Goal: Task Accomplishment & Management: Complete application form

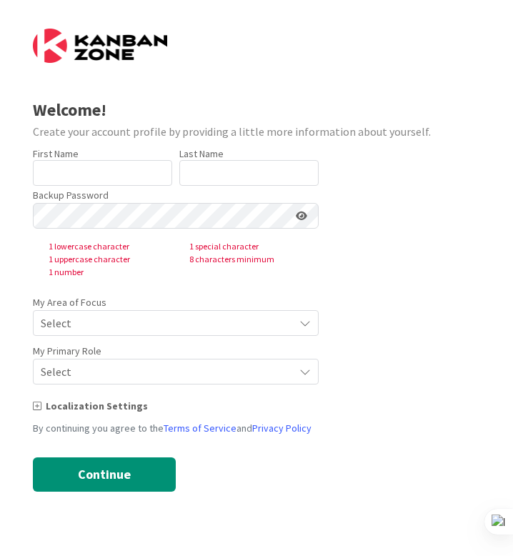
type input "CAUANE"
type input "BOGGI [PERSON_NAME]"
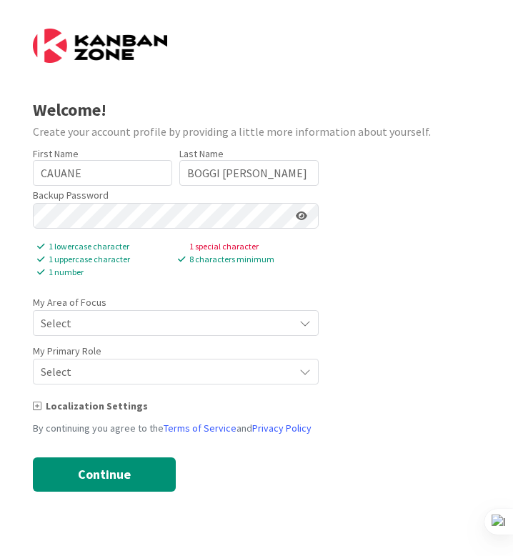
click at [170, 323] on span "Select" at bounding box center [164, 323] width 246 height 20
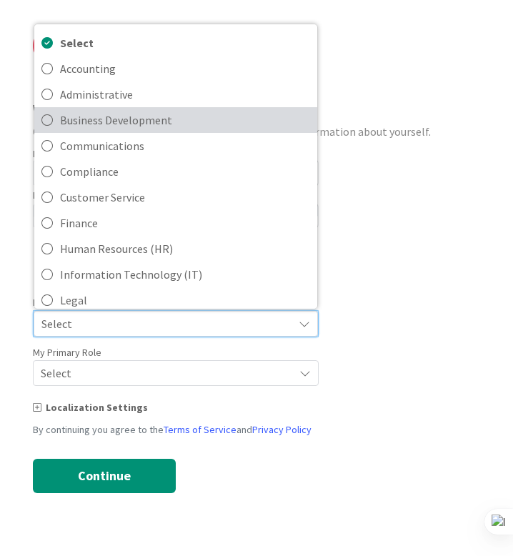
click at [158, 119] on span "Business Development" at bounding box center [185, 119] width 250 height 21
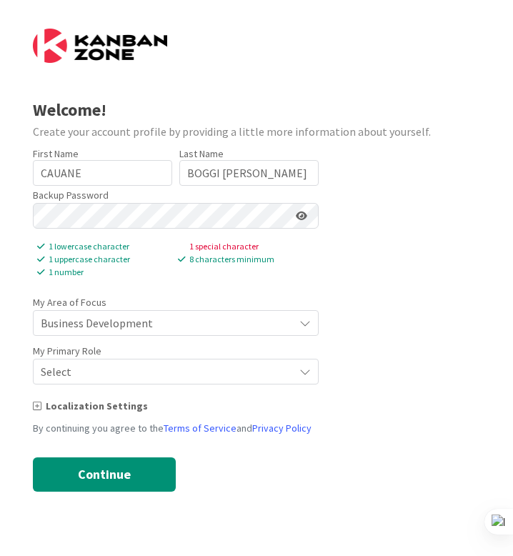
click at [132, 333] on span "Select" at bounding box center [164, 323] width 246 height 20
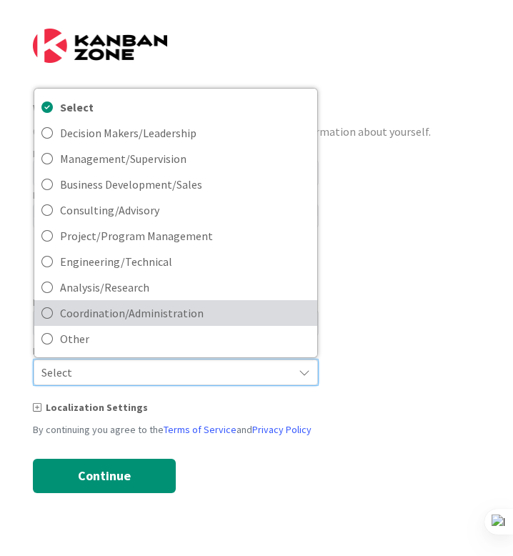
click at [164, 316] on span "Coordination/Administration" at bounding box center [185, 312] width 250 height 21
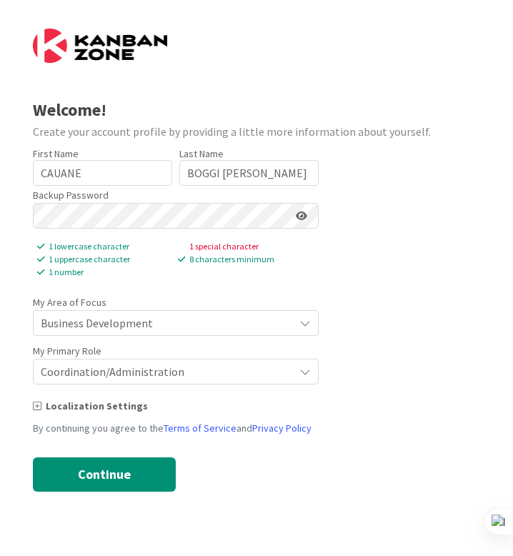
click at [243, 332] on span "Business Development" at bounding box center [164, 323] width 246 height 20
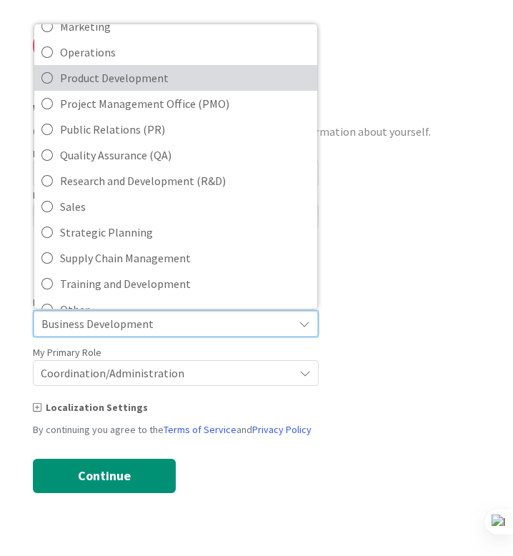
scroll to position [316, 0]
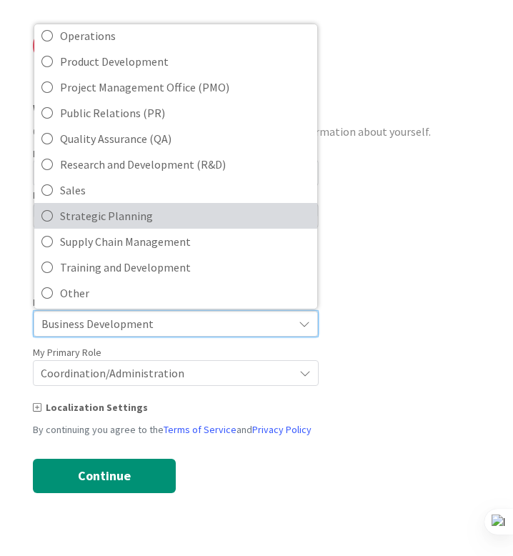
click at [186, 218] on span "Strategic Planning" at bounding box center [185, 215] width 250 height 21
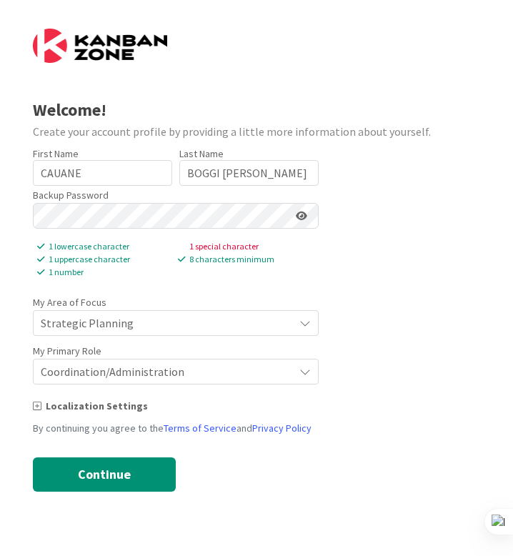
click at [304, 215] on icon at bounding box center [301, 216] width 11 height 10
click at [233, 231] on div "Backup Password 1 lowercase character 1 special character 1 uppercase character…" at bounding box center [176, 232] width 286 height 93
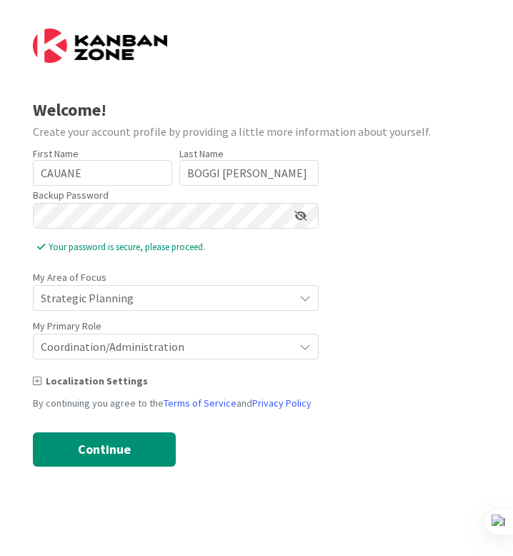
click at [349, 423] on form "Welcome! Create your account profile by providing a little more information abo…" at bounding box center [257, 248] width 448 height 438
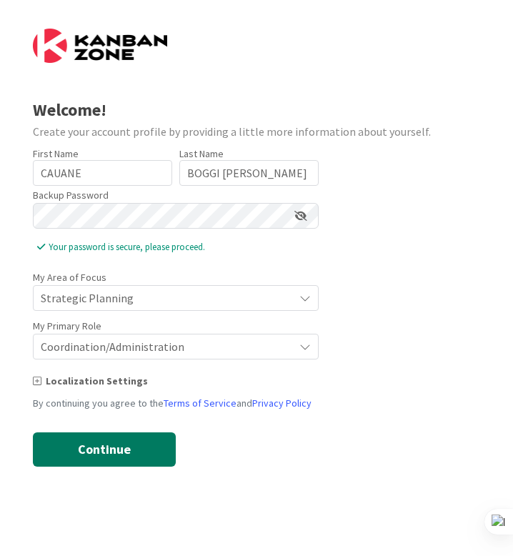
click at [126, 448] on button "Continue" at bounding box center [104, 449] width 143 height 34
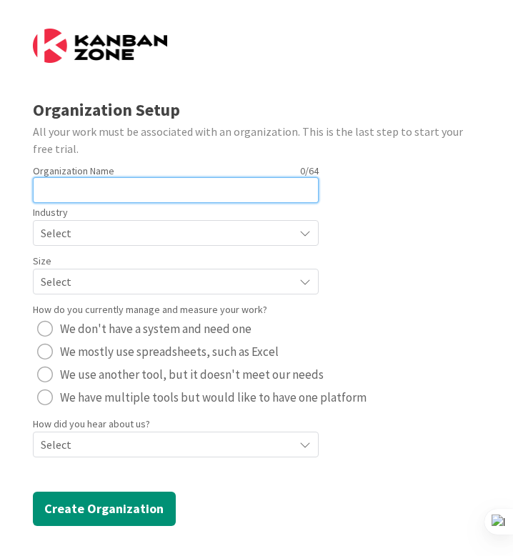
click at [110, 192] on input "text" at bounding box center [176, 190] width 286 height 26
type input "uaf"
